Goal: Information Seeking & Learning: Find specific page/section

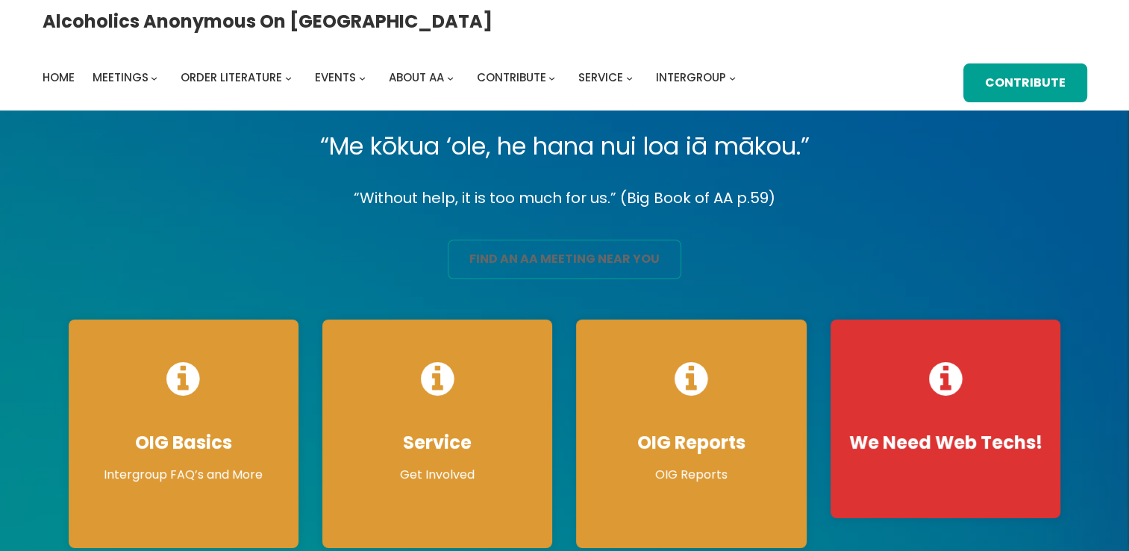
click at [533, 258] on link "find an aa meeting near you" at bounding box center [565, 260] width 234 height 40
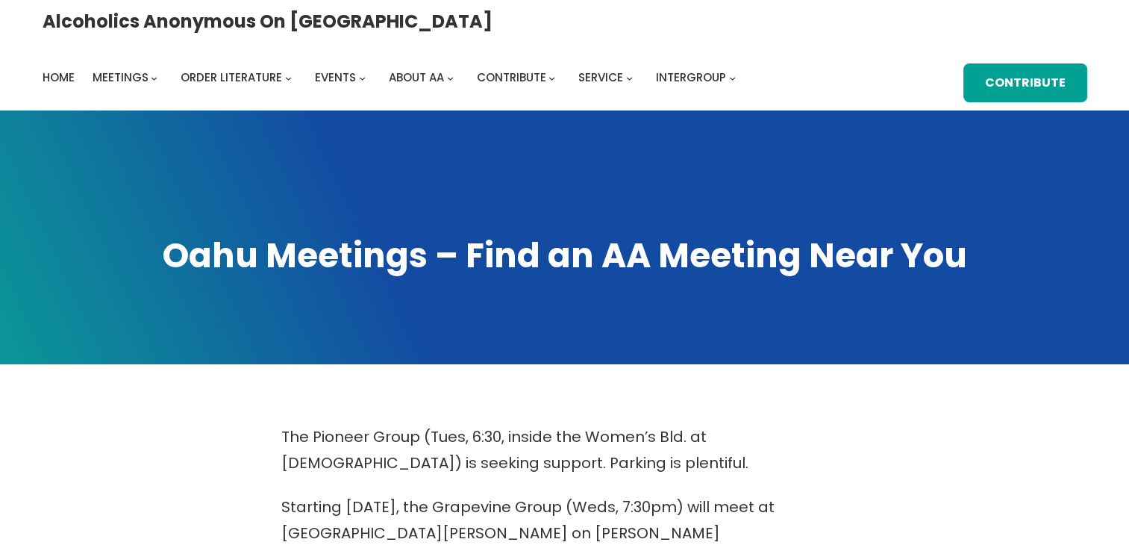
scroll to position [481, 0]
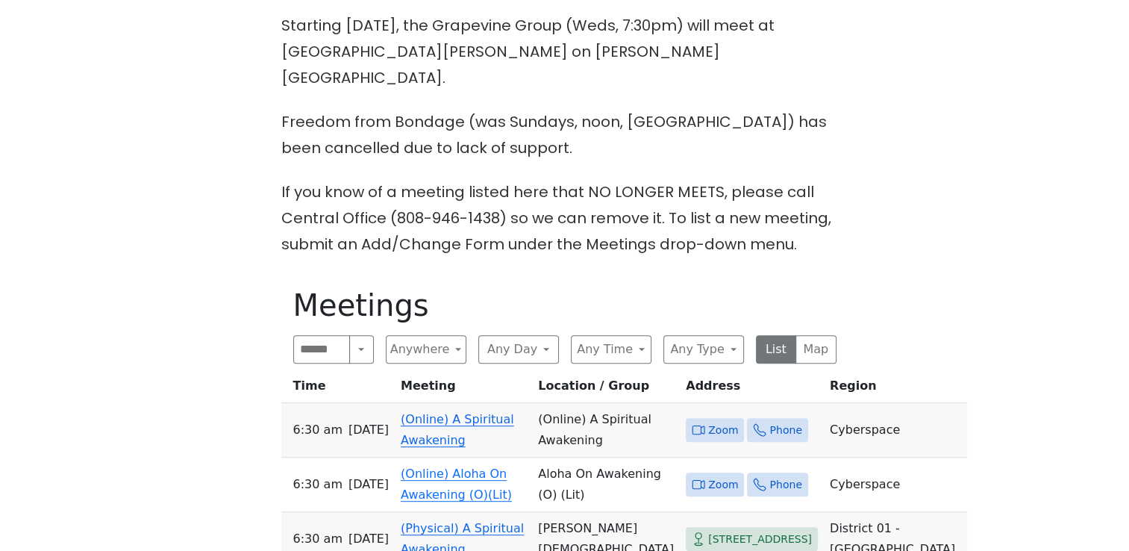
click at [708, 421] on span "Zoom" at bounding box center [723, 430] width 30 height 19
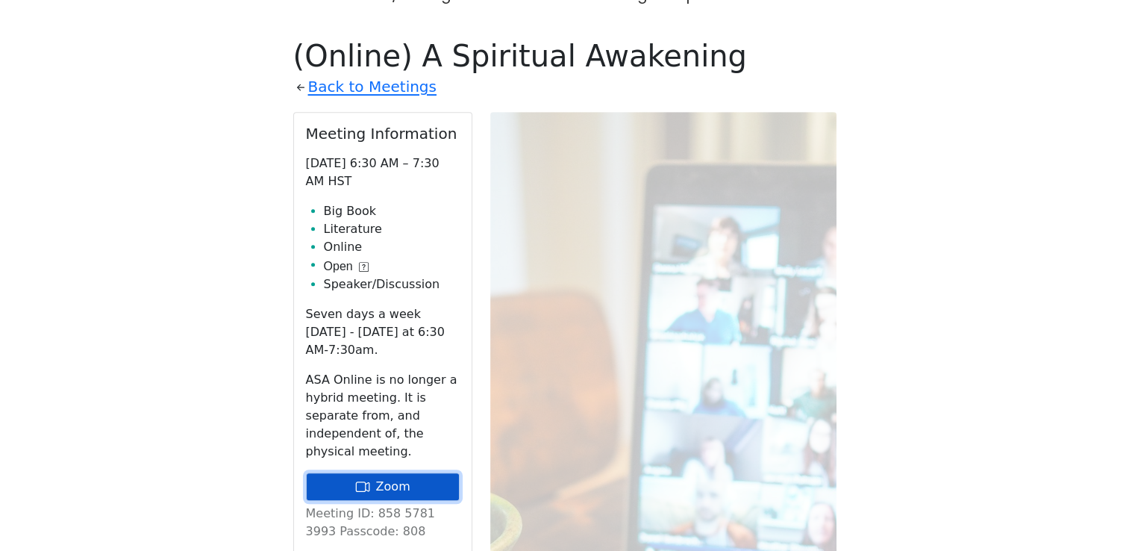
click at [402, 472] on link "Zoom" at bounding box center [383, 486] width 154 height 28
